Goal: Transaction & Acquisition: Obtain resource

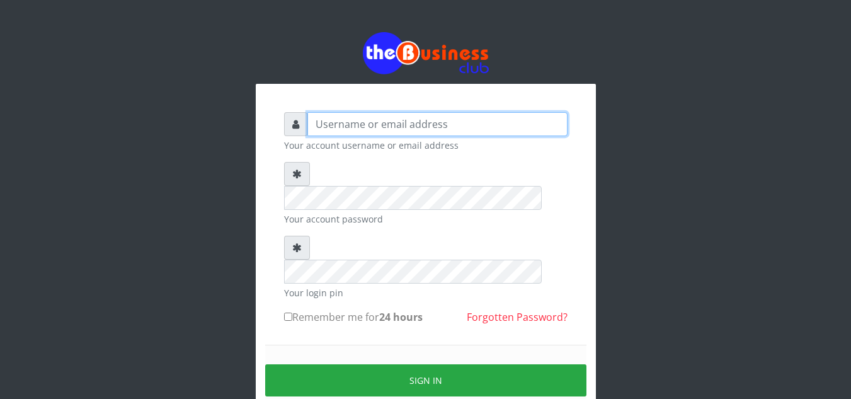
type input "elemuwaobiageli@gmail.com"
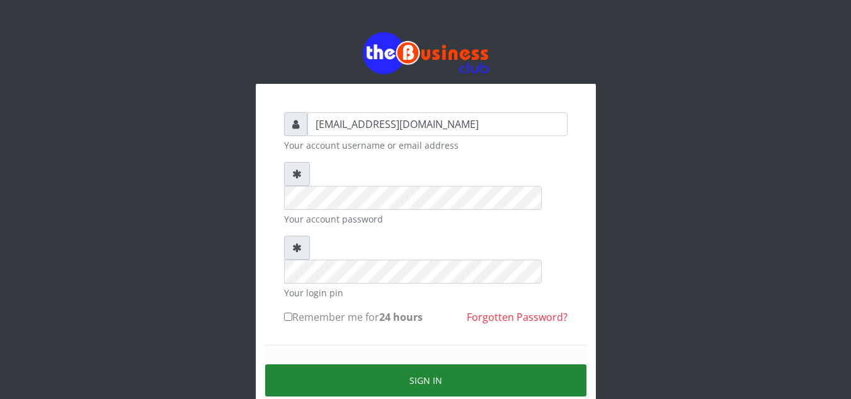
click at [413, 364] on button "Sign in" at bounding box center [425, 380] width 321 height 32
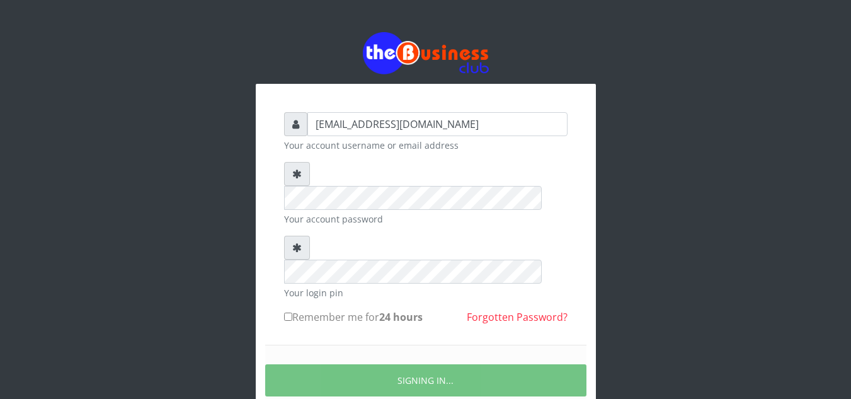
click at [412, 156] on form "elemuwaobiageli@gmail.com Your account username or email address Your account p…" at bounding box center [426, 279] width 284 height 334
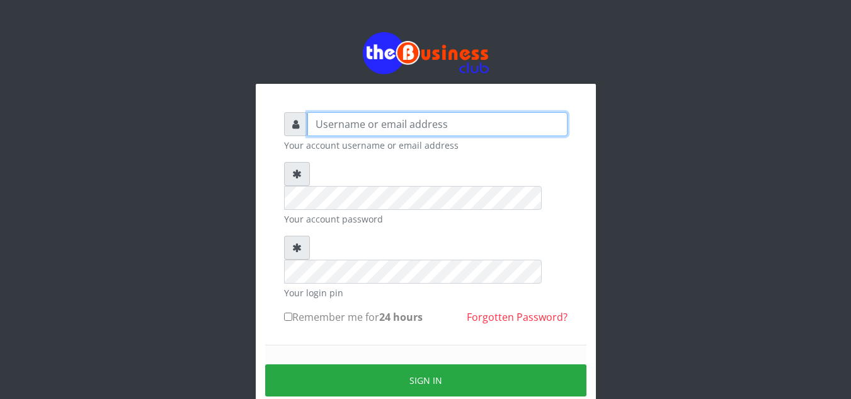
type input "[EMAIL_ADDRESS][DOMAIN_NAME]"
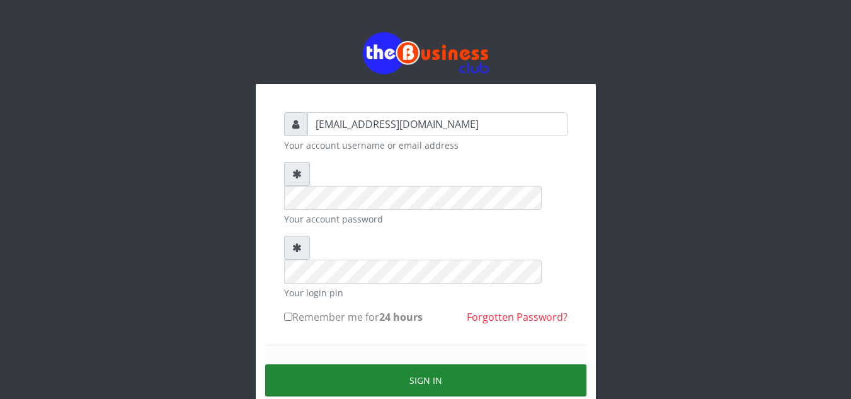
click at [367, 364] on button "Sign in" at bounding box center [425, 380] width 321 height 32
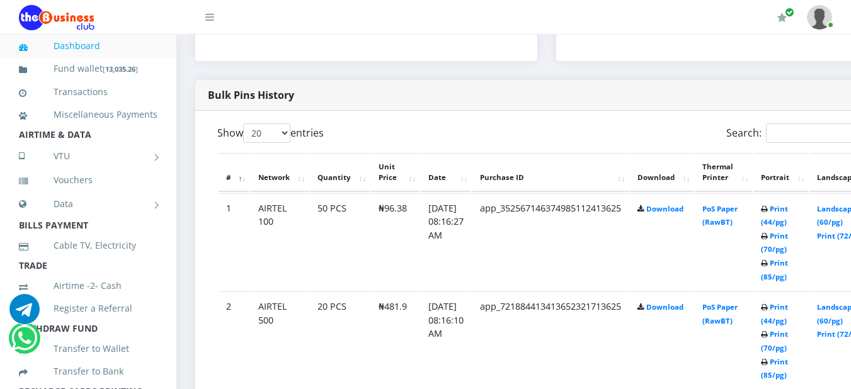
scroll to position [603, 0]
click at [679, 208] on link "Download" at bounding box center [665, 209] width 37 height 9
click at [684, 209] on link "Download" at bounding box center [665, 209] width 37 height 9
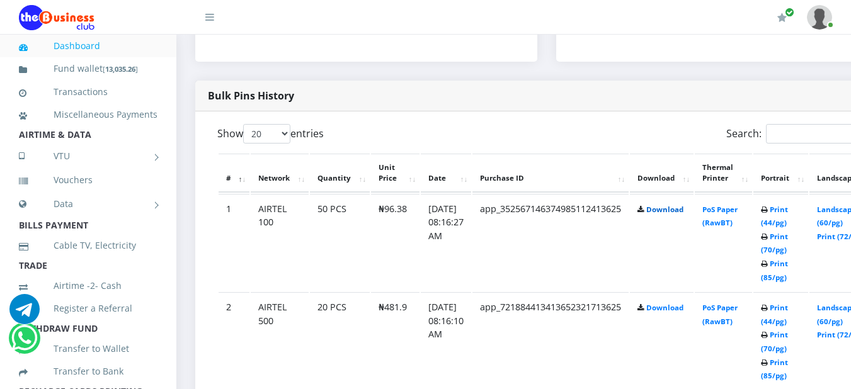
click at [684, 209] on link "Download" at bounding box center [665, 209] width 37 height 9
click at [788, 212] on link "Print (44/pg)" at bounding box center [774, 216] width 27 height 23
click at [788, 313] on link "Print (44/pg)" at bounding box center [774, 314] width 27 height 23
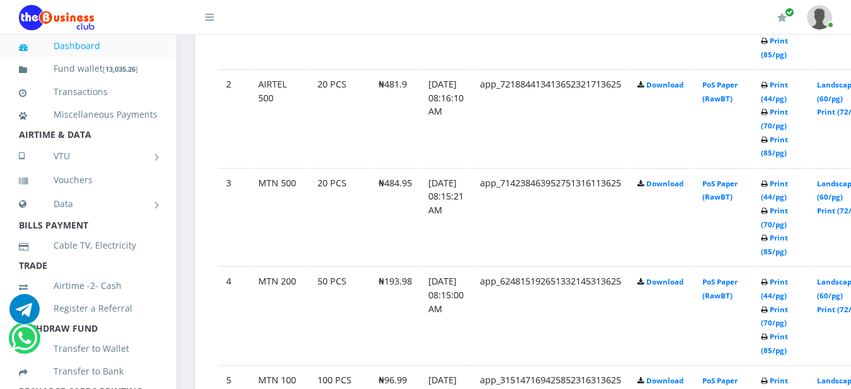
click at [768, 188] on icon at bounding box center [764, 185] width 7 height 8
click at [788, 185] on link "Print (44/pg)" at bounding box center [774, 190] width 27 height 23
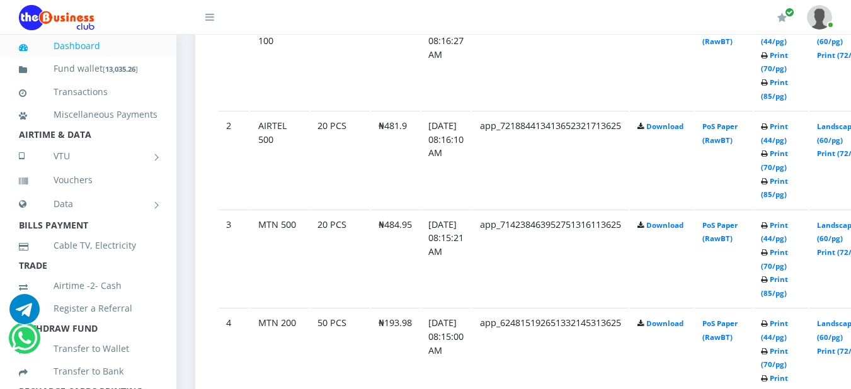
scroll to position [826, 0]
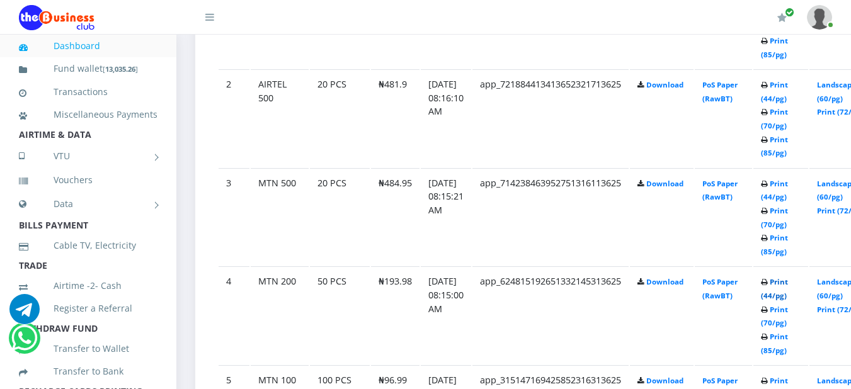
click at [788, 284] on link "Print (44/pg)" at bounding box center [774, 288] width 27 height 23
click at [788, 185] on link "Print (44/pg)" at bounding box center [774, 189] width 27 height 23
